Goal: Check status: Check status

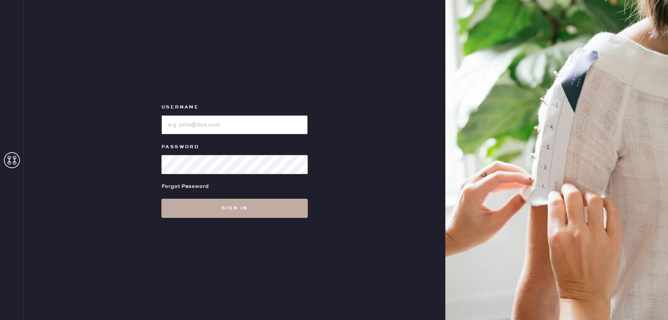
type input "[EMAIL_ADDRESS][DOMAIN_NAME]"
click at [255, 212] on button "Sign in" at bounding box center [235, 208] width 146 height 19
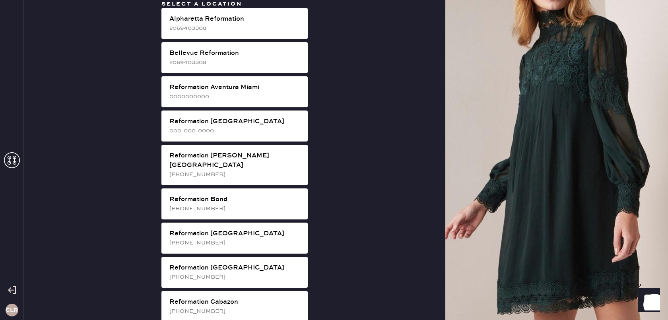
scroll to position [680, 0]
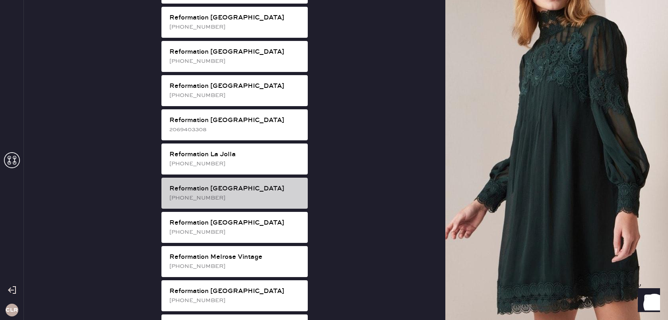
click at [270, 184] on div "Reformation [GEOGRAPHIC_DATA]" at bounding box center [235, 189] width 132 height 10
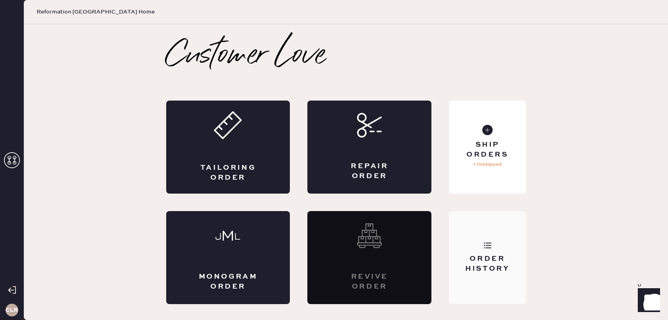
click at [485, 248] on use at bounding box center [488, 246] width 8 height 6
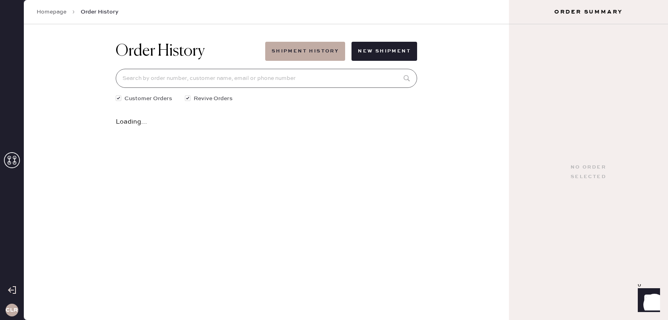
click at [259, 81] on input at bounding box center [267, 78] width 302 height 19
paste input "[PERSON_NAME][EMAIL_ADDRESS][DOMAIN_NAME]"
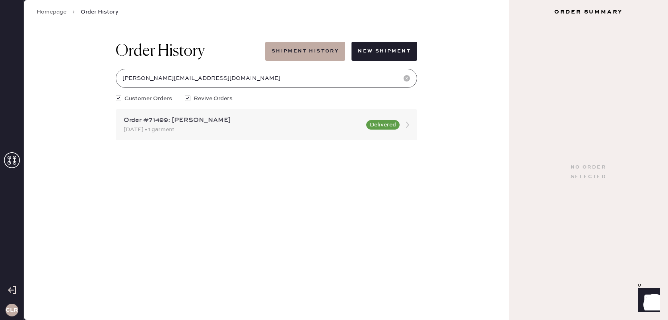
type input "[PERSON_NAME][EMAIL_ADDRESS][DOMAIN_NAME]"
click at [411, 125] on icon at bounding box center [408, 125] width 16 height 16
